Goal: Information Seeking & Learning: Learn about a topic

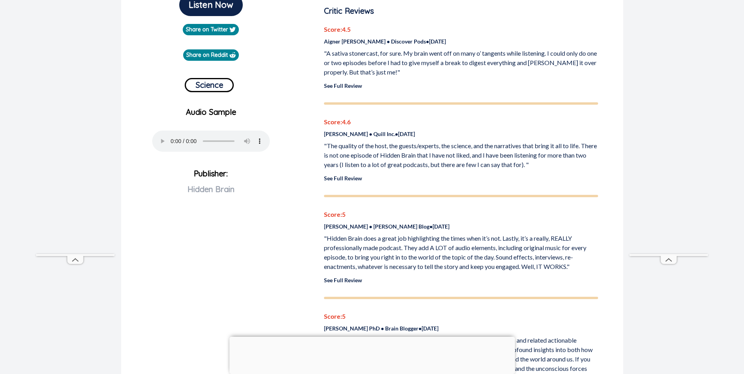
scroll to position [275, 0]
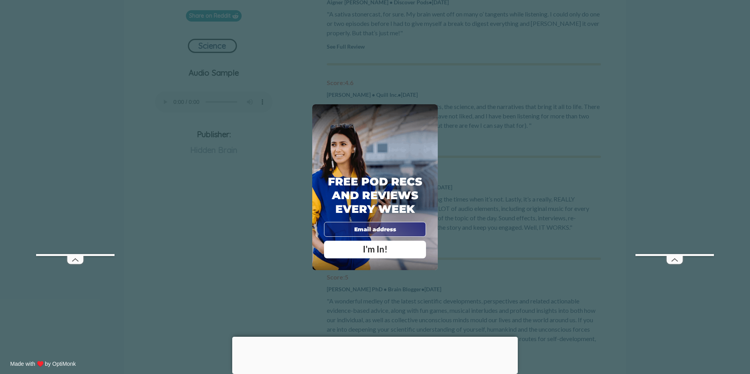
click at [556, 138] on div "X Free Pod Recs and Reviews every week I'm In! X Thanks Poddy People! See you T…" at bounding box center [375, 187] width 750 height 374
click at [427, 114] on span "X" at bounding box center [429, 113] width 5 height 8
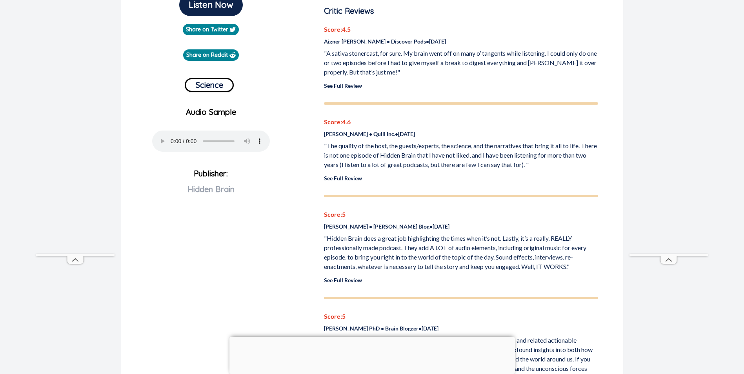
scroll to position [196, 0]
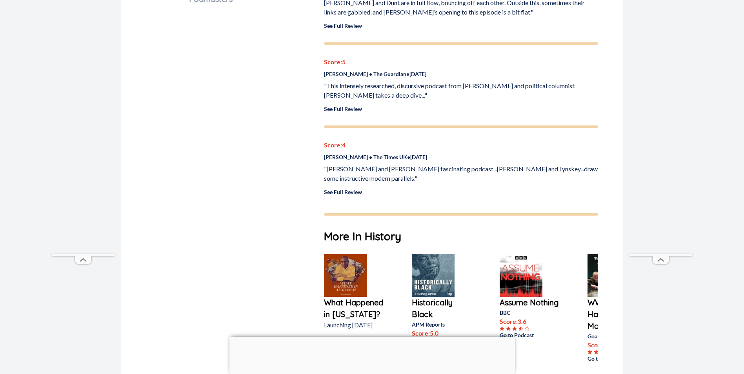
scroll to position [386, 0]
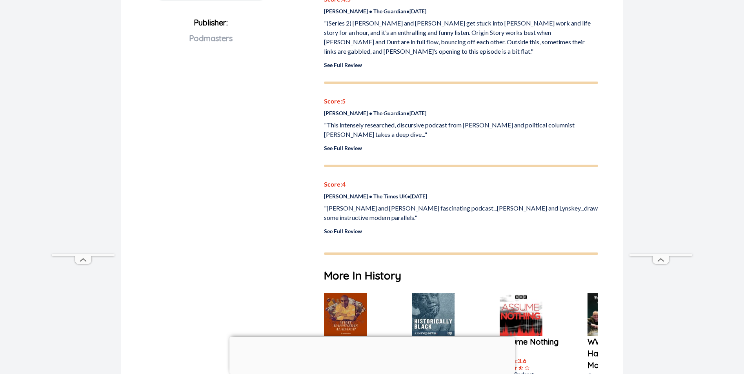
click at [350, 147] on link "See Full Review" at bounding box center [343, 148] width 38 height 7
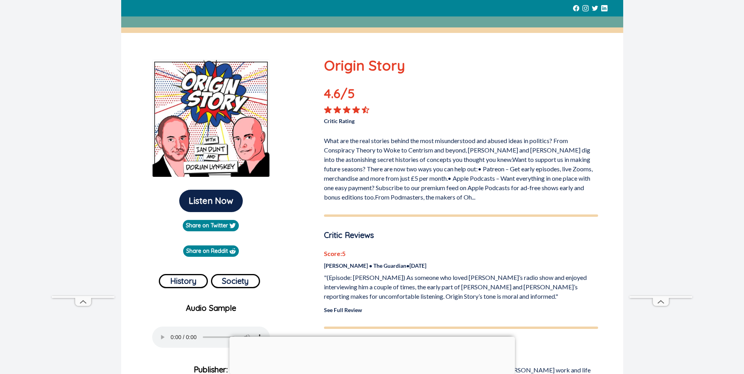
scroll to position [78, 0]
